Goal: Transaction & Acquisition: Download file/media

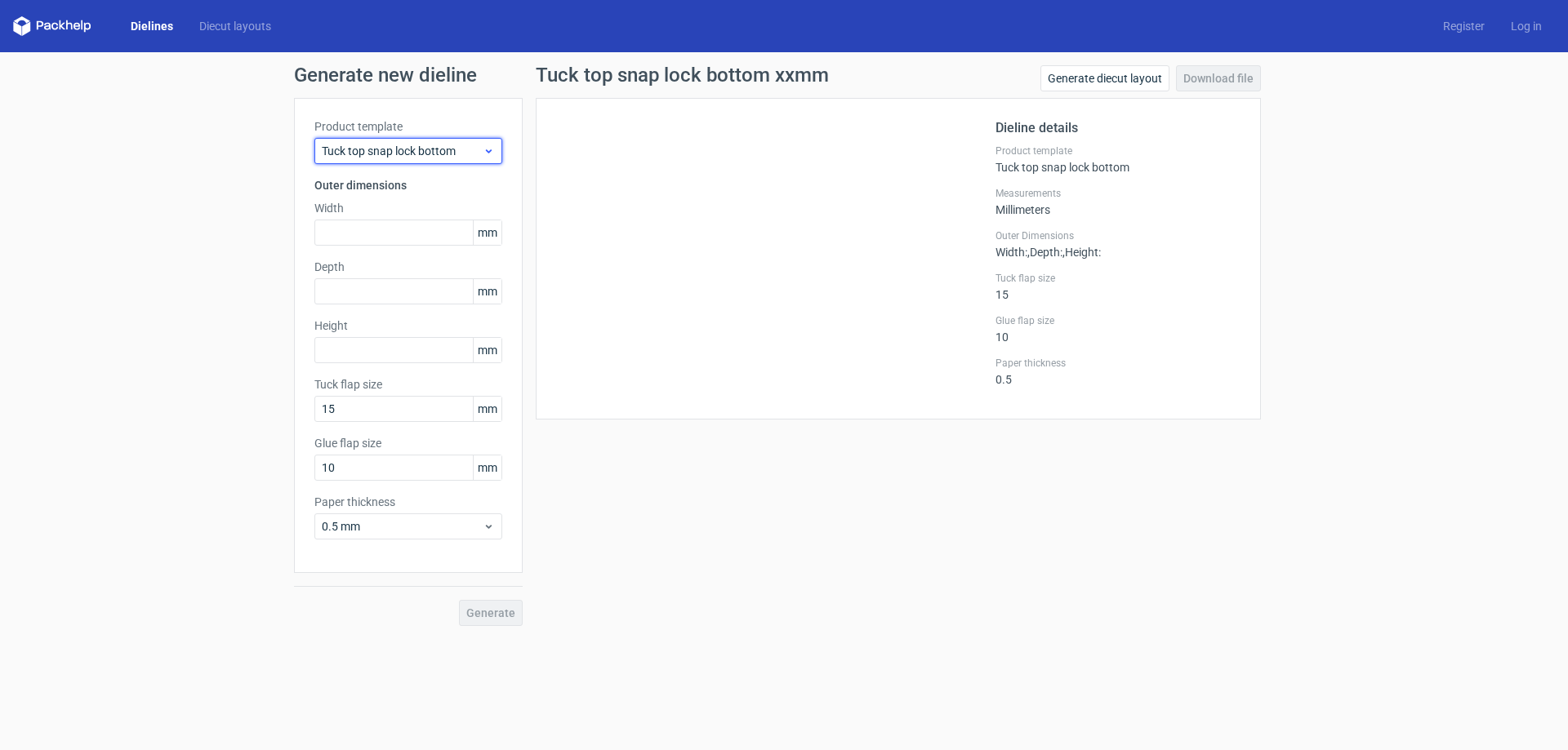
click at [414, 139] on div "Tuck top snap lock bottom" at bounding box center [408, 151] width 188 height 26
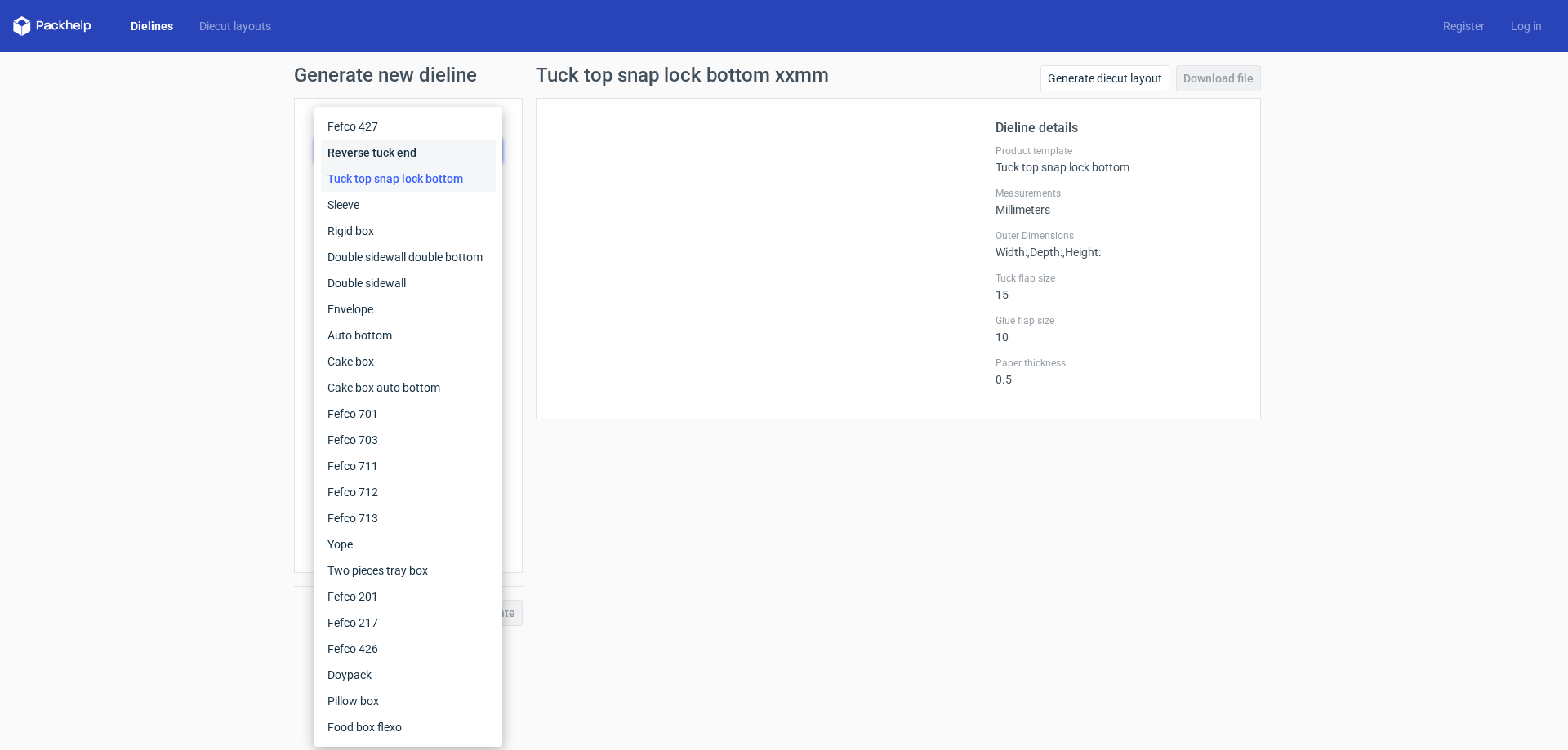
click at [431, 149] on div "Reverse tuck end" at bounding box center [408, 153] width 175 height 26
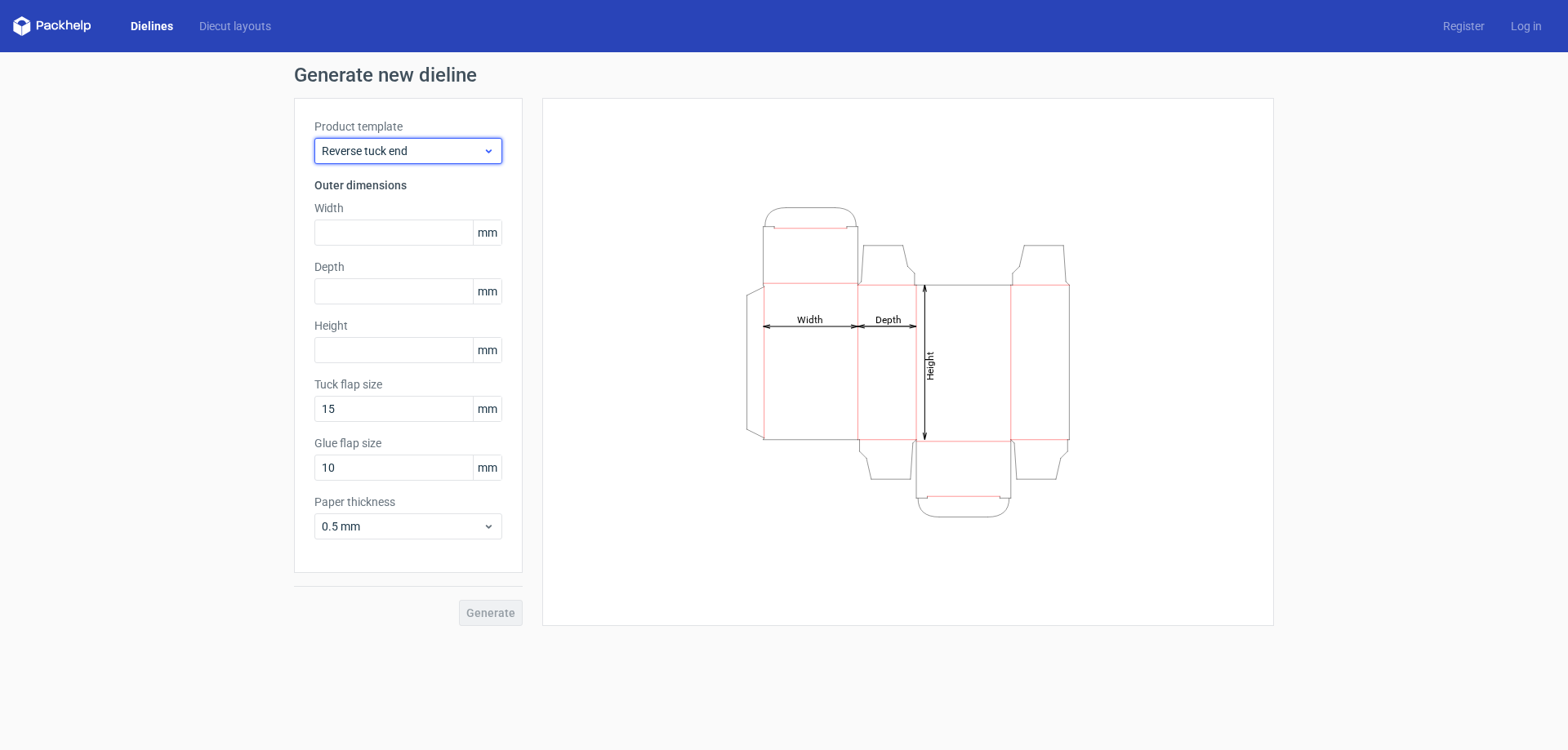
click at [433, 142] on span "Reverse tuck end" at bounding box center [402, 151] width 161 height 17
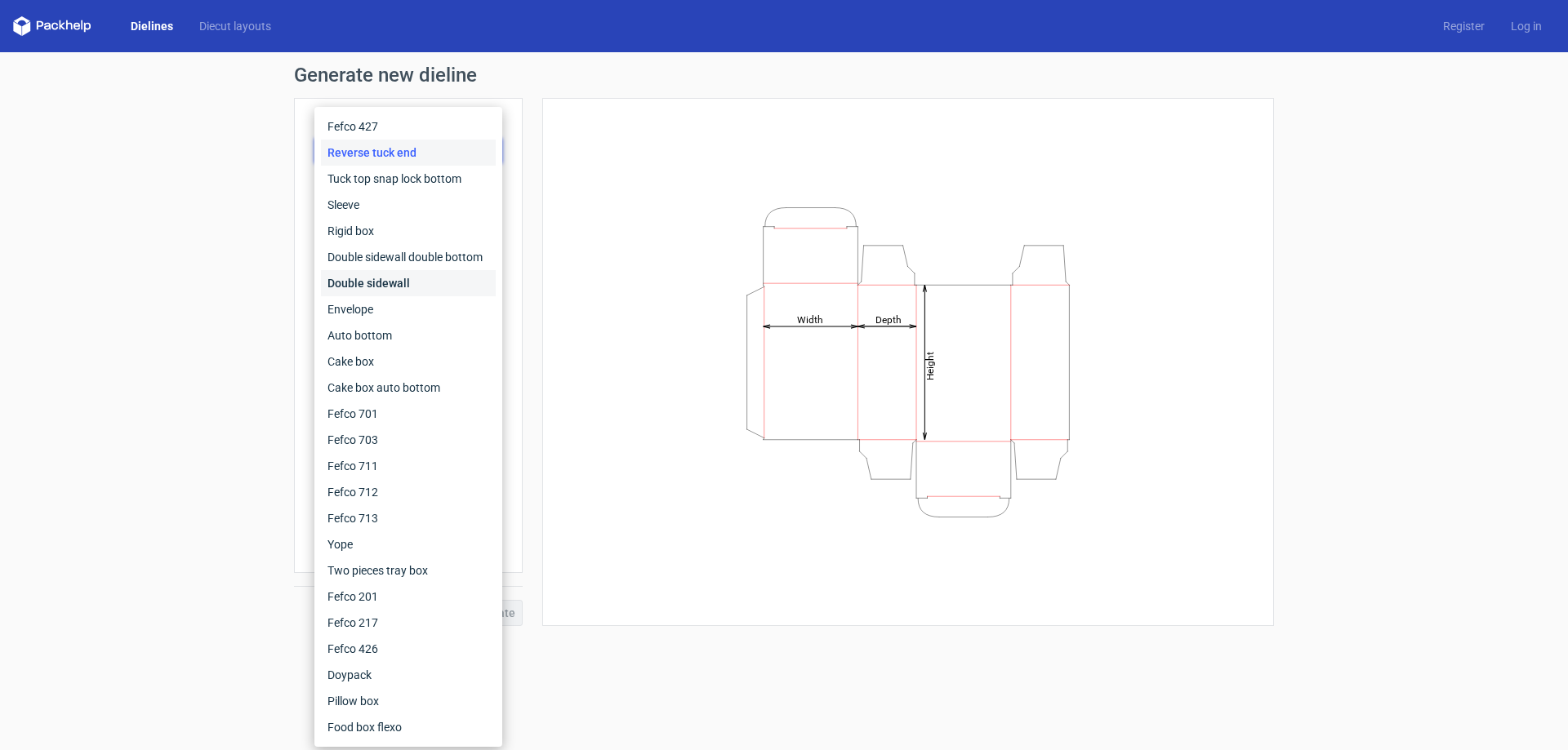
click at [450, 273] on div "Double sidewall" at bounding box center [408, 283] width 175 height 26
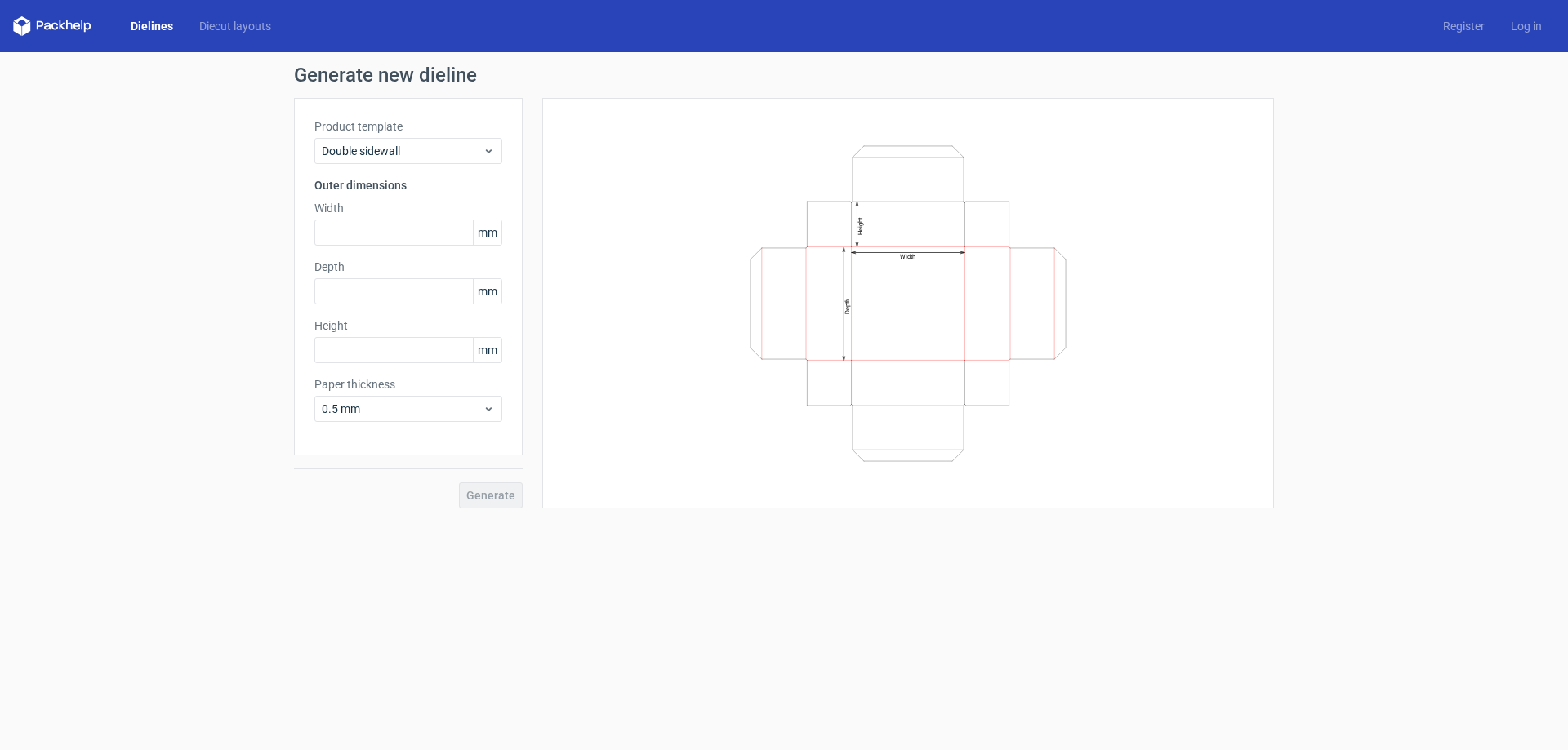
click at [436, 165] on div "Product template Double sidewall Outer dimensions Width mm Depth mm Height mm P…" at bounding box center [408, 277] width 228 height 358
click at [436, 151] on span "Double sidewall" at bounding box center [402, 151] width 161 height 17
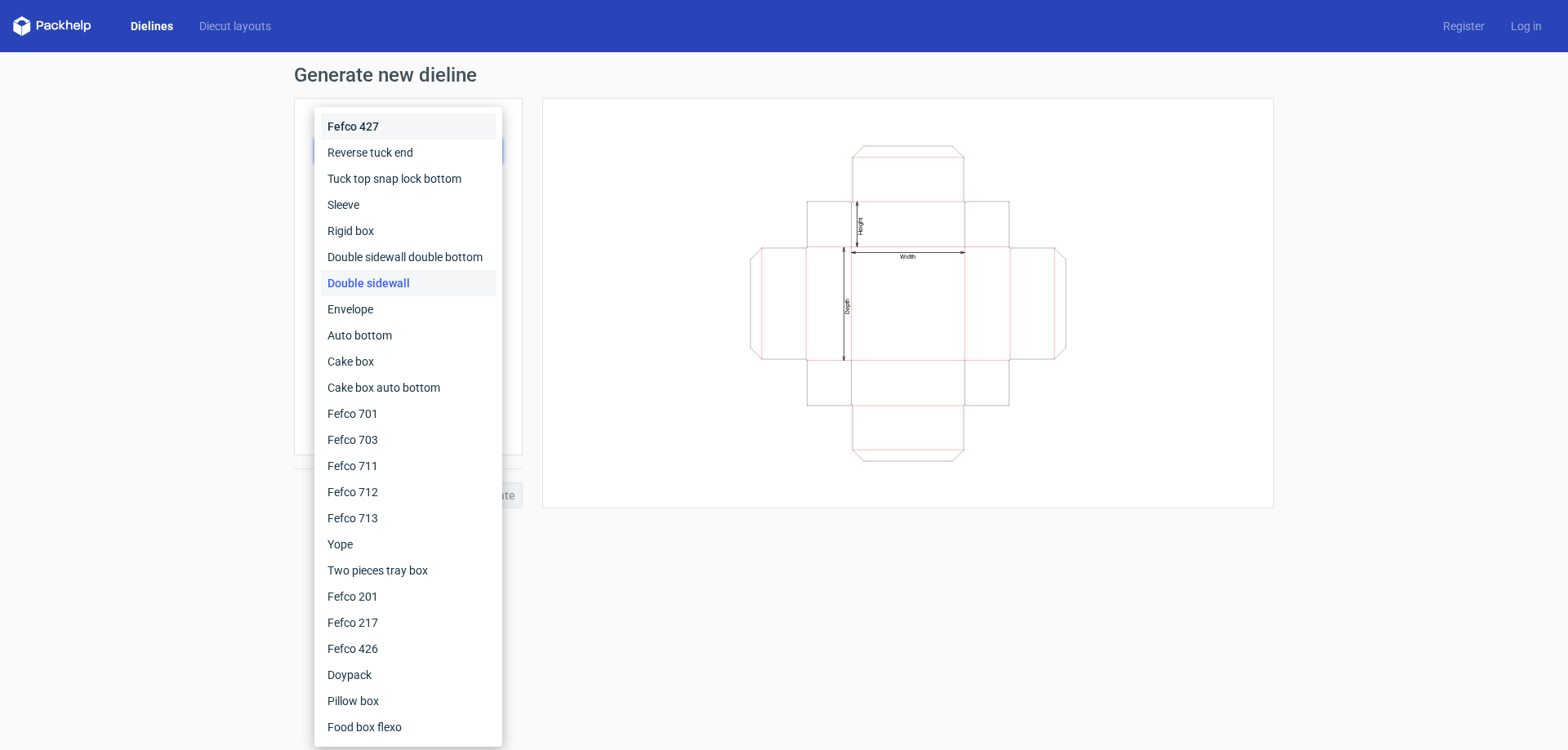
click at [427, 121] on div "Fefco 427" at bounding box center [408, 127] width 175 height 26
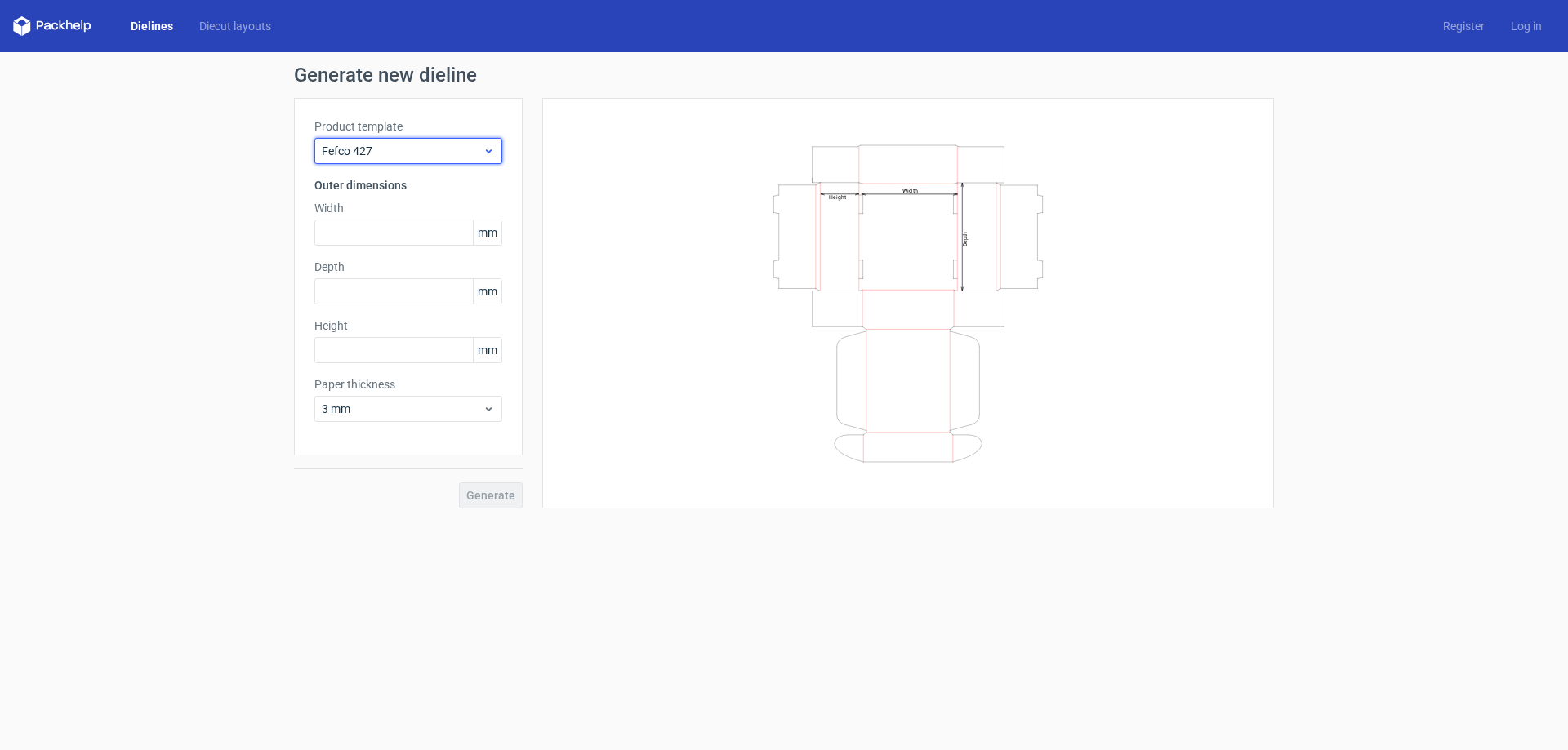
click at [426, 147] on span "Fefco 427" at bounding box center [402, 151] width 161 height 17
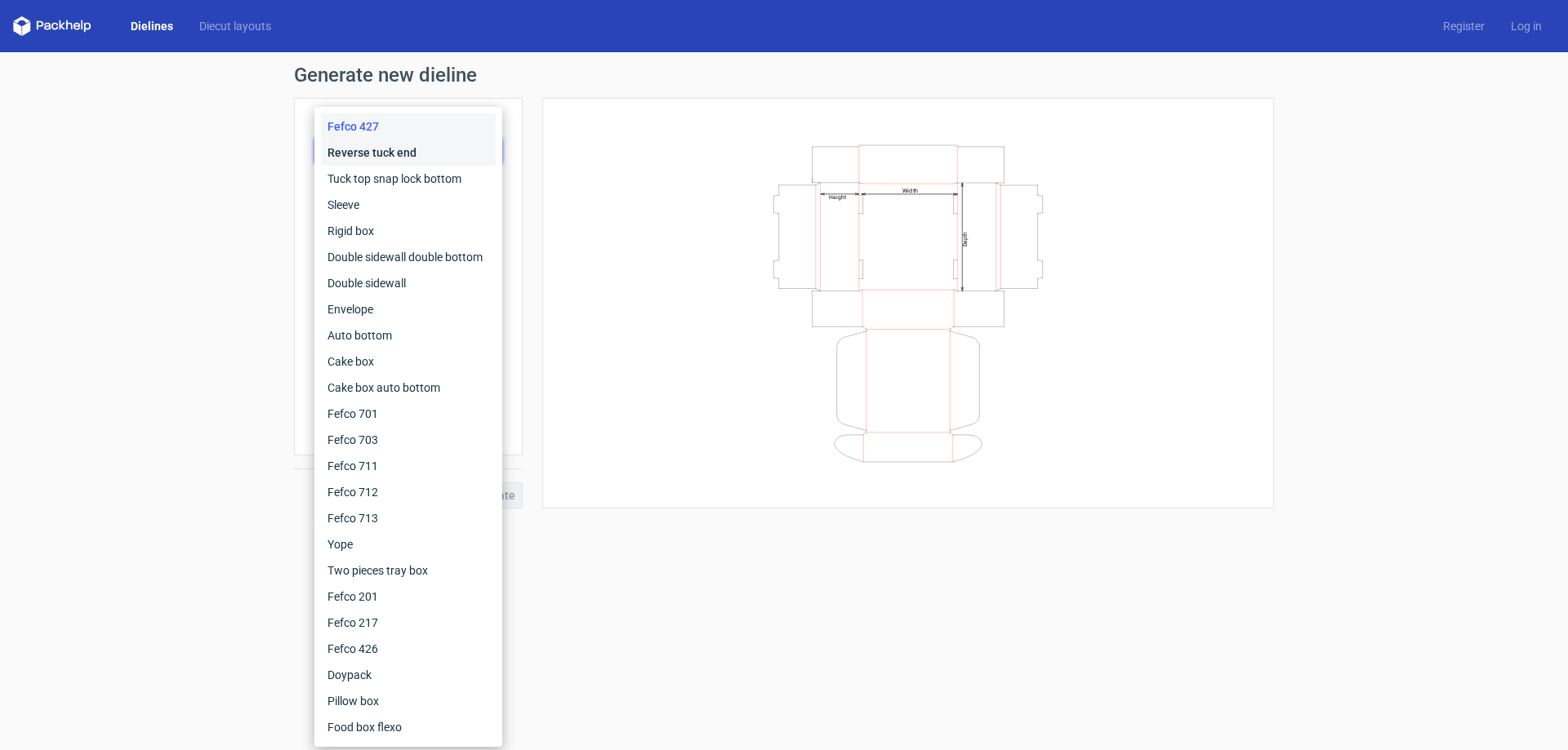
click at [426, 160] on div "Reverse tuck end" at bounding box center [408, 153] width 175 height 26
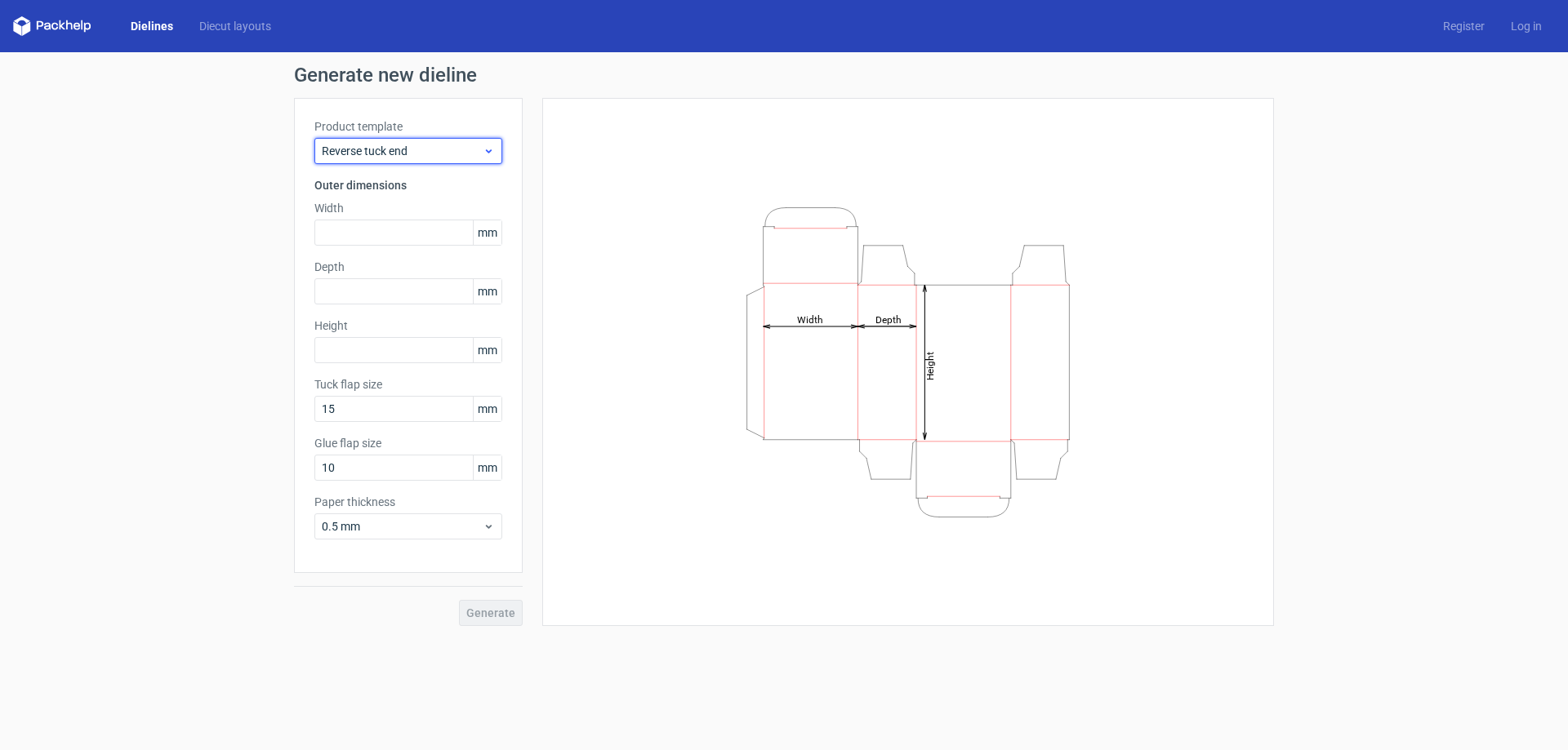
click at [427, 149] on span "Reverse tuck end" at bounding box center [402, 151] width 161 height 17
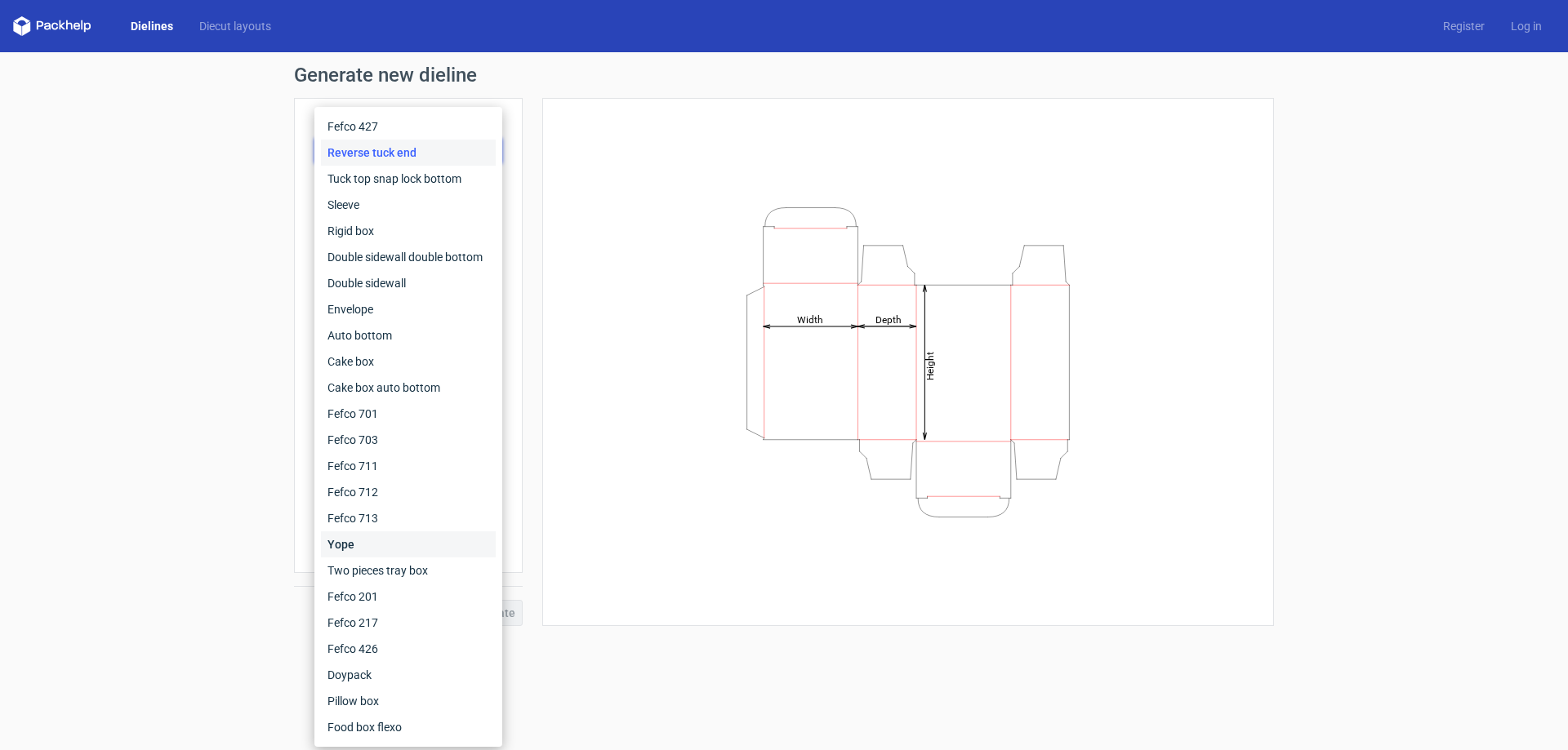
click at [410, 547] on div "Yope" at bounding box center [408, 545] width 175 height 26
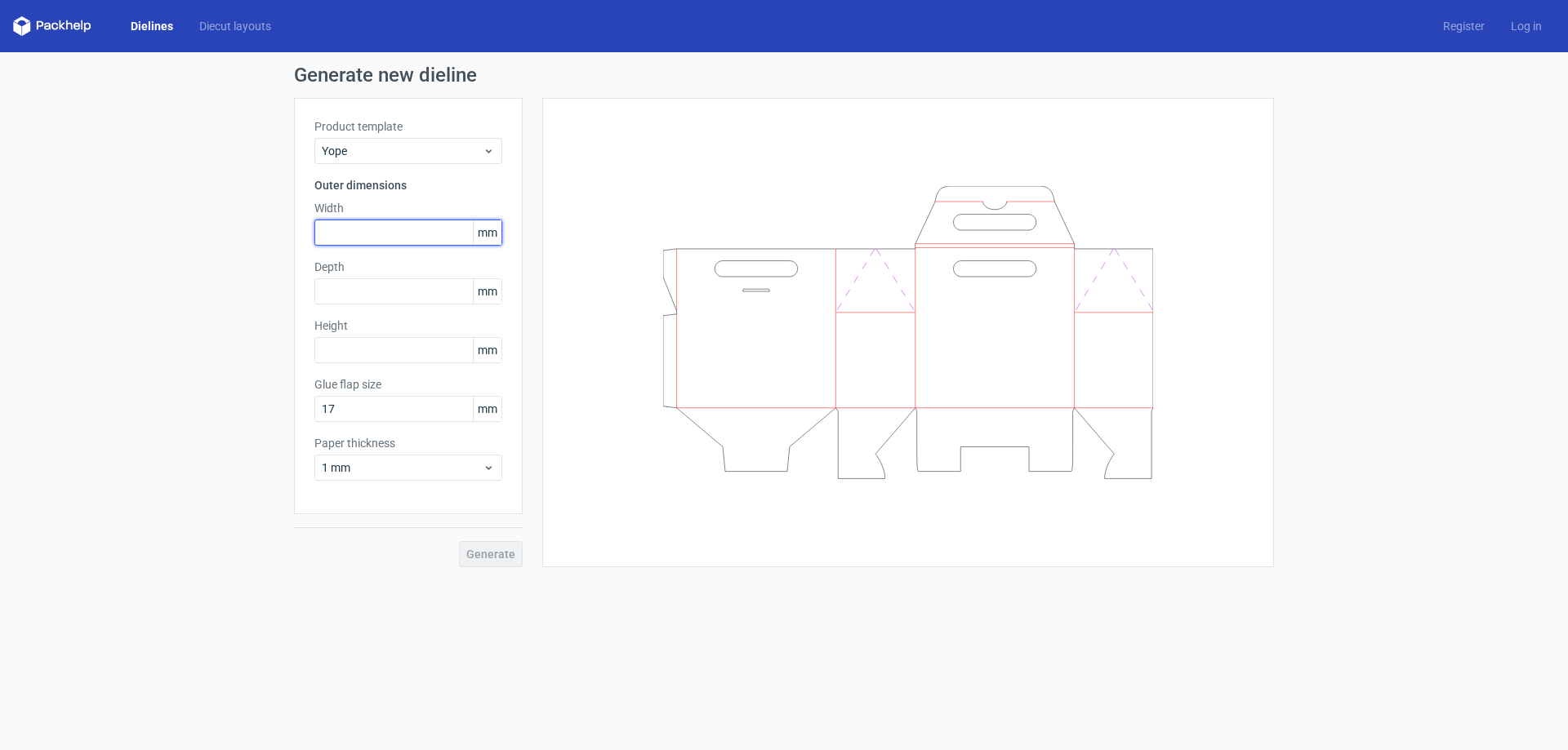
click at [426, 241] on input "text" at bounding box center [408, 232] width 188 height 26
type input "40"
type input "10"
click at [218, 254] on div "Generate new dieline Product template Yope Outer dimensions Width 40 mm Depth 1…" at bounding box center [784, 316] width 1568 height 528
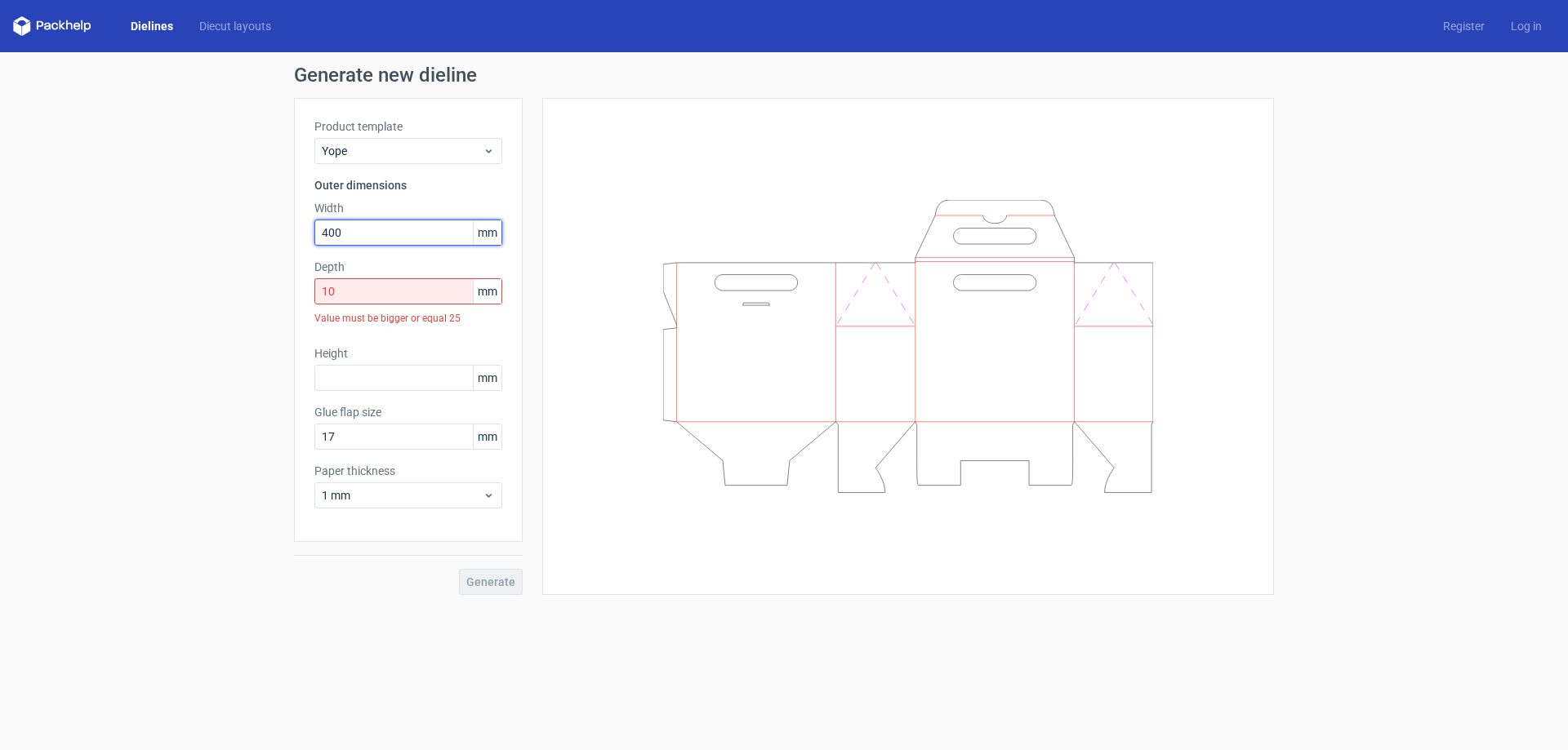
type input "400"
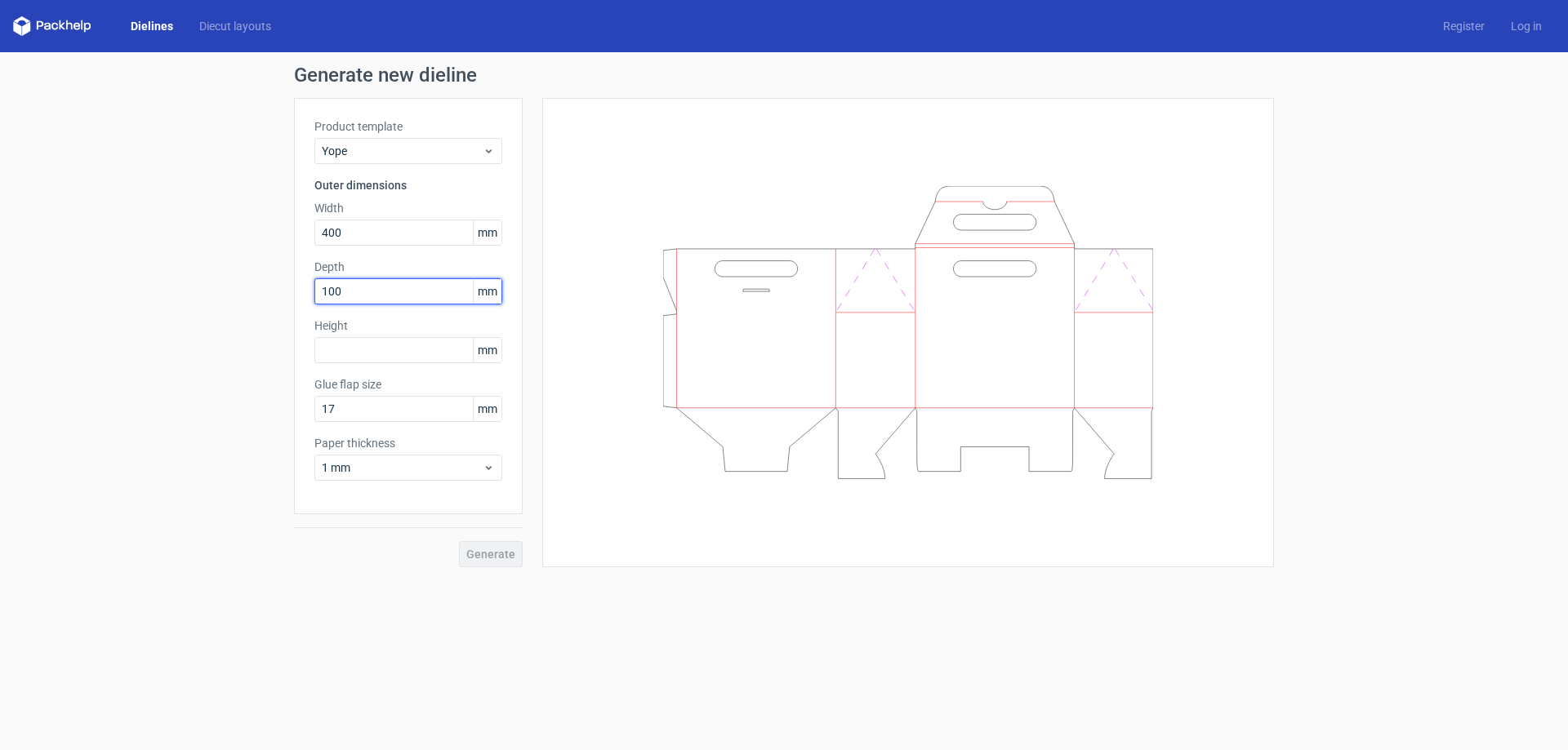
type input "100"
type input "300"
click at [373, 411] on input "17" at bounding box center [408, 409] width 188 height 26
type input "20"
click at [513, 557] on span "Generate" at bounding box center [490, 554] width 49 height 11
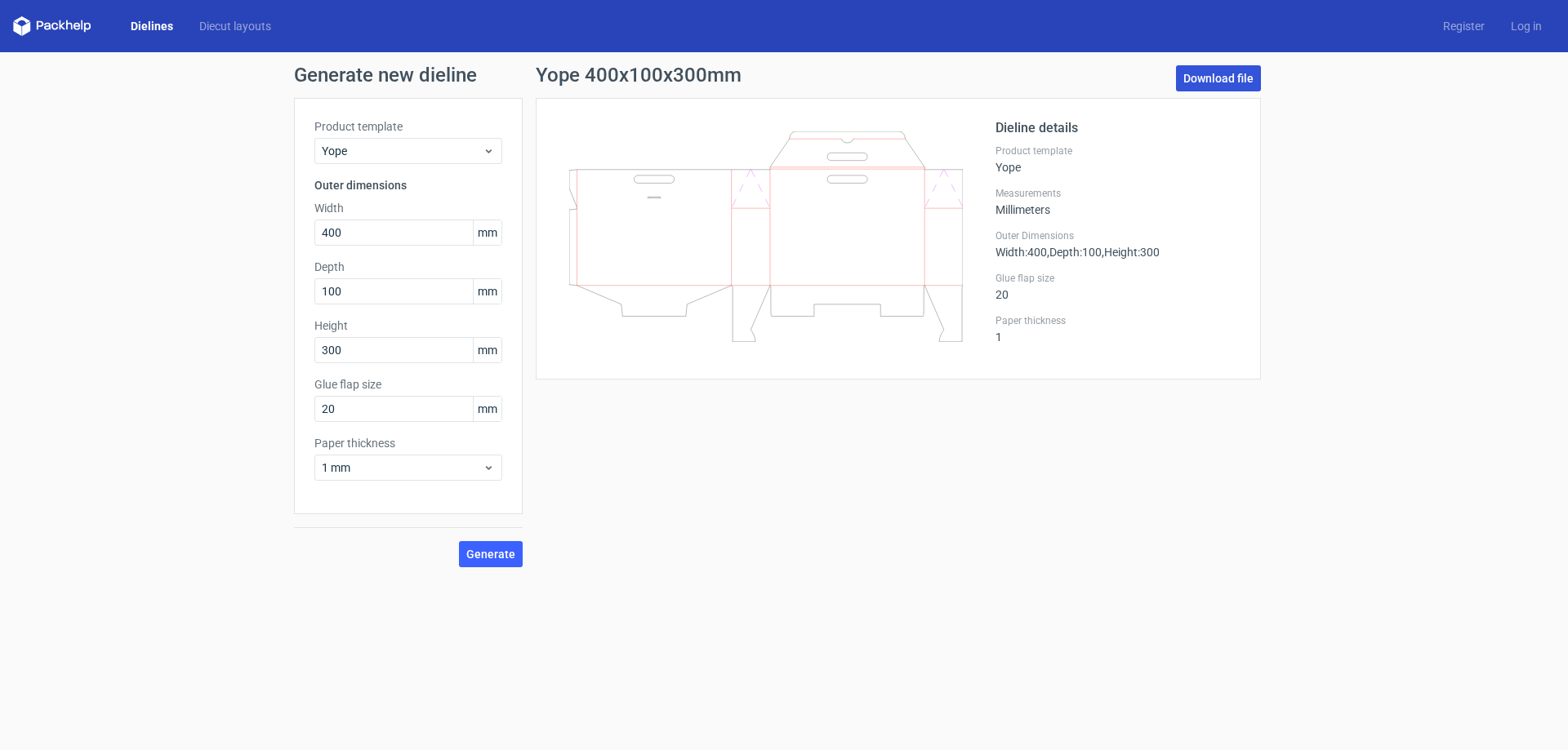
click at [1216, 76] on link "Download file" at bounding box center [1218, 79] width 85 height 26
